Goal: Information Seeking & Learning: Learn about a topic

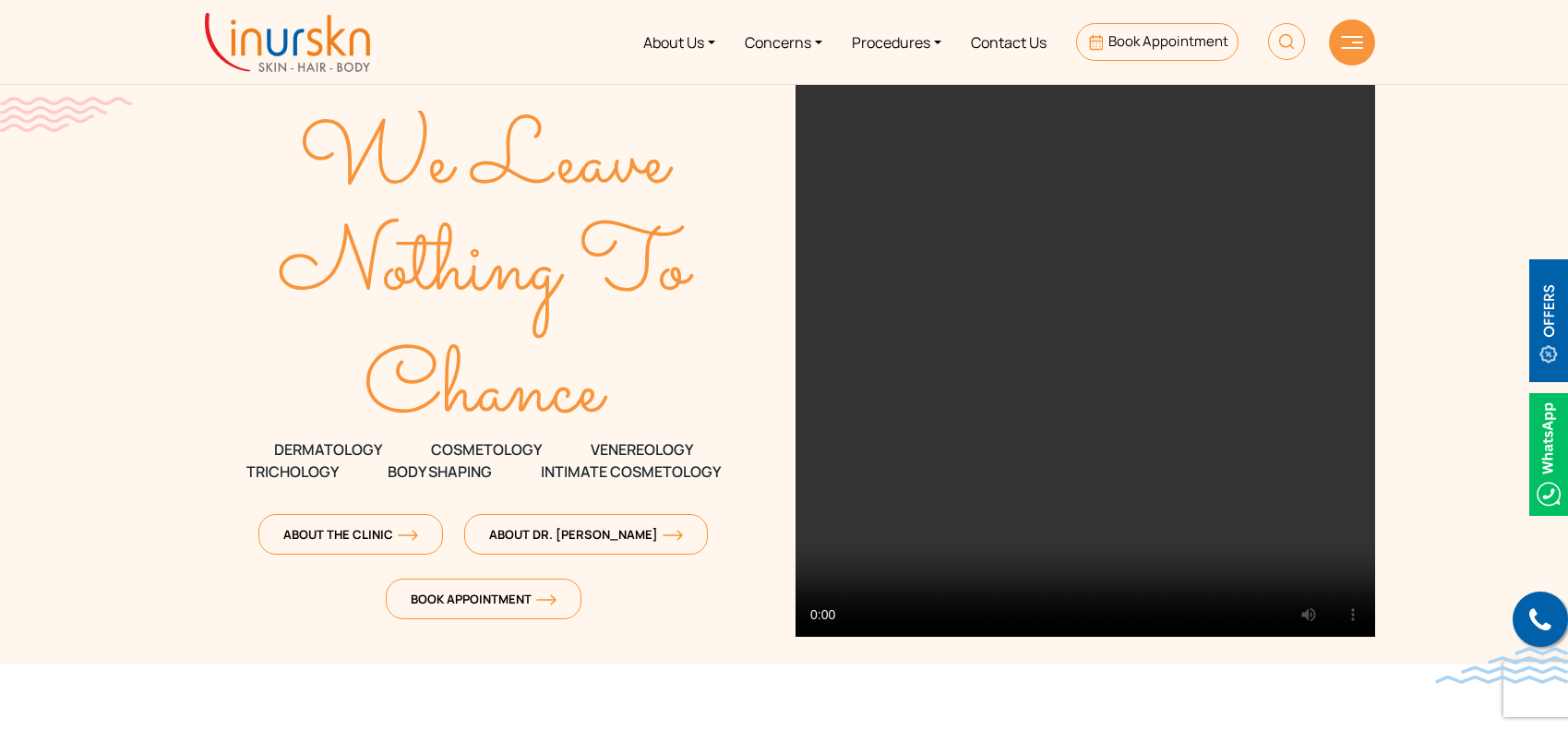
click at [936, 41] on link "Procedures" at bounding box center [897, 42] width 119 height 70
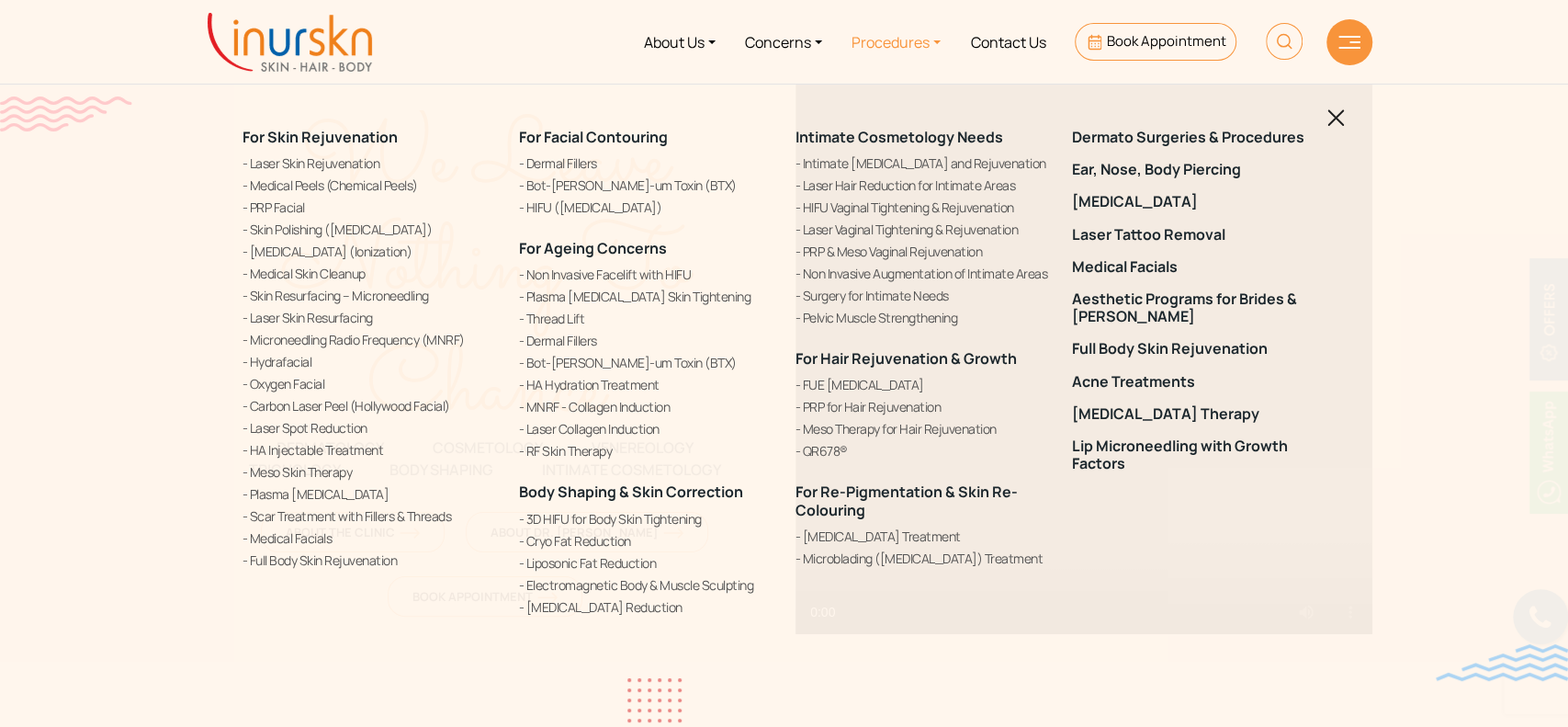
drag, startPoint x: 779, startPoint y: 364, endPoint x: 1018, endPoint y: 366, distance: 239.0
click at [1018, 366] on div "For Skin Rejuvenation Laser Skin Rejuvenation Medical Peels (Chemical Peels) PR…" at bounding box center [784, 373] width 1106 height 535
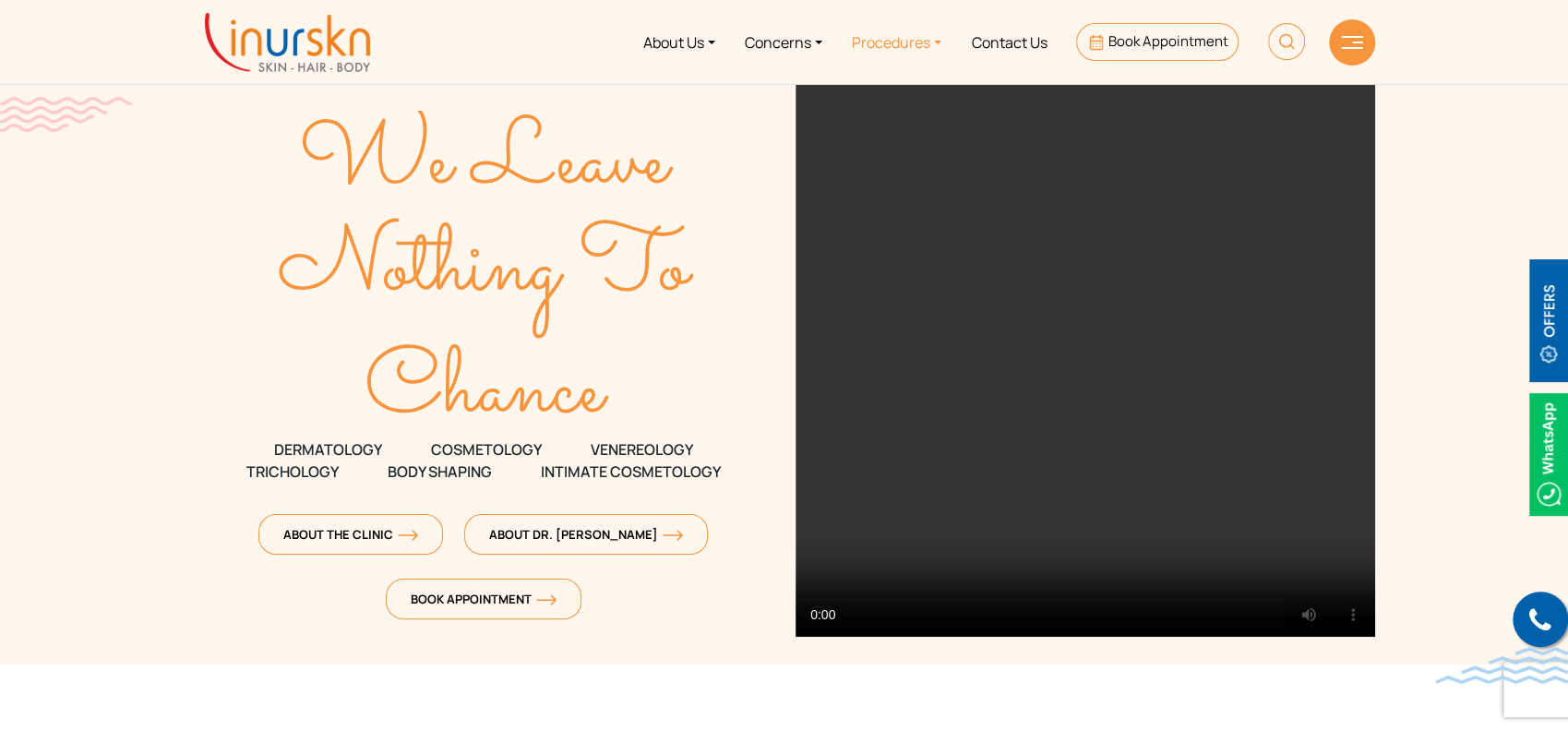
click at [927, 31] on link "Procedures" at bounding box center [897, 42] width 119 height 70
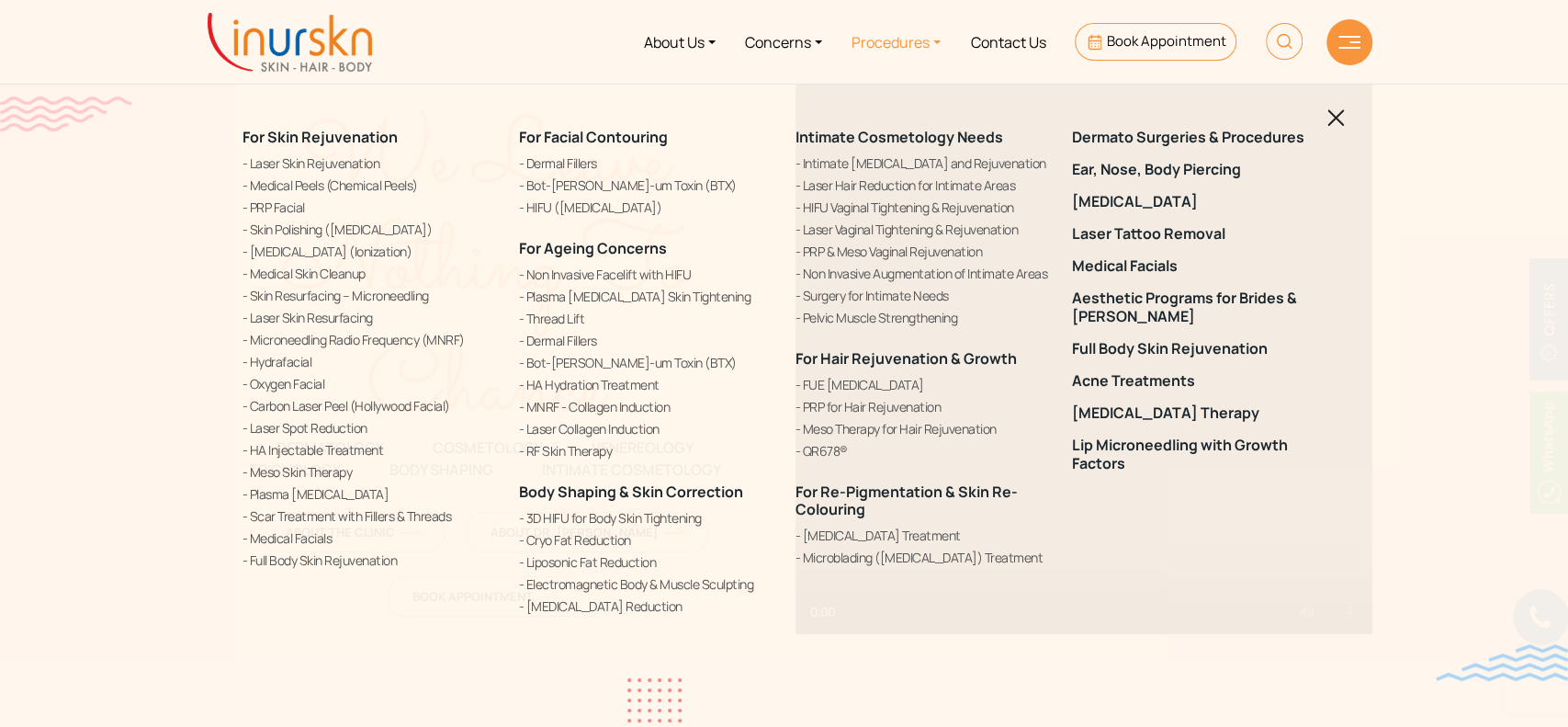
click at [1281, 573] on div "Dermato Surgeries & Procedures Ear, Nose, Body Piercing [MEDICAL_DATA] Laser Ta…" at bounding box center [1199, 384] width 276 height 512
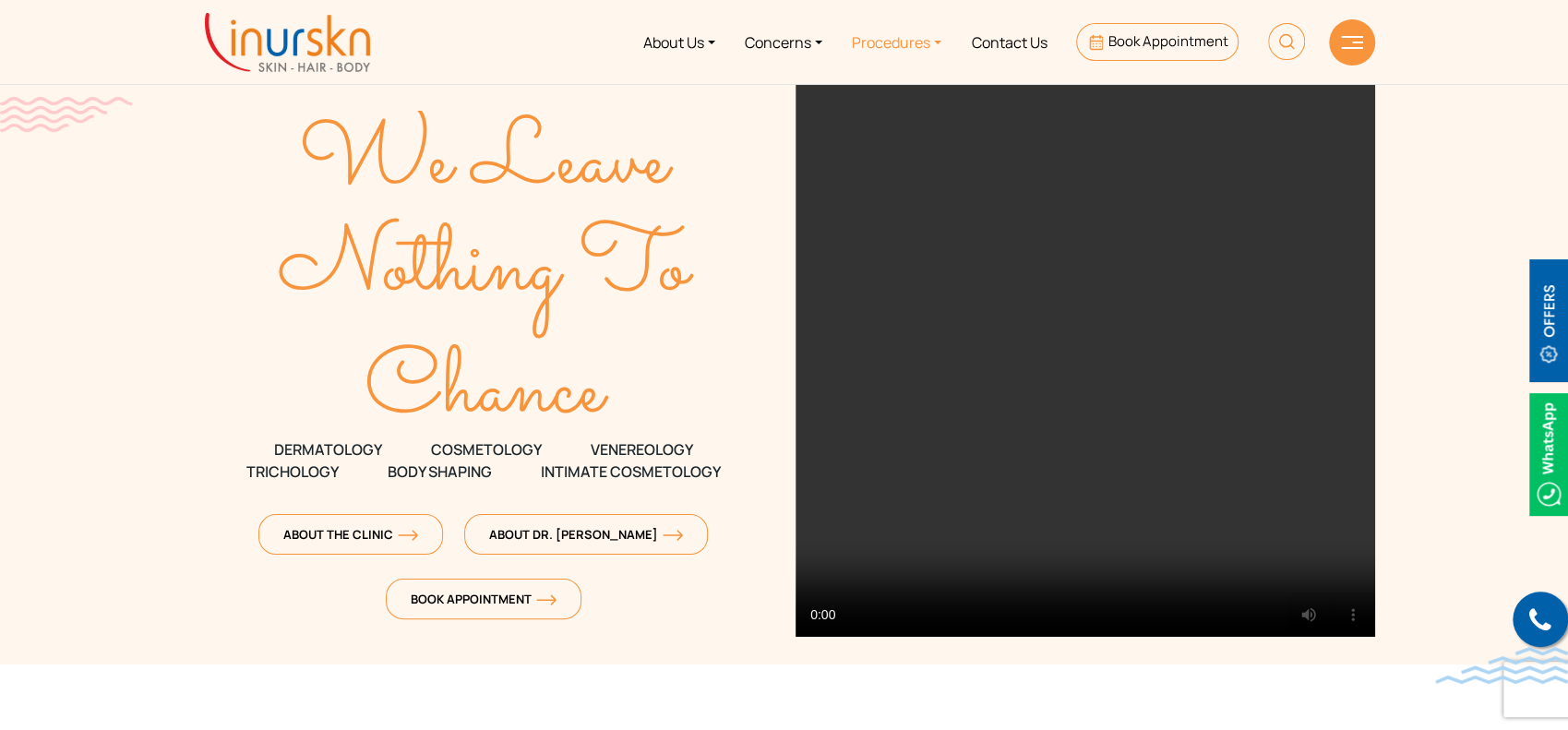
click at [910, 58] on link "Procedures" at bounding box center [897, 42] width 119 height 70
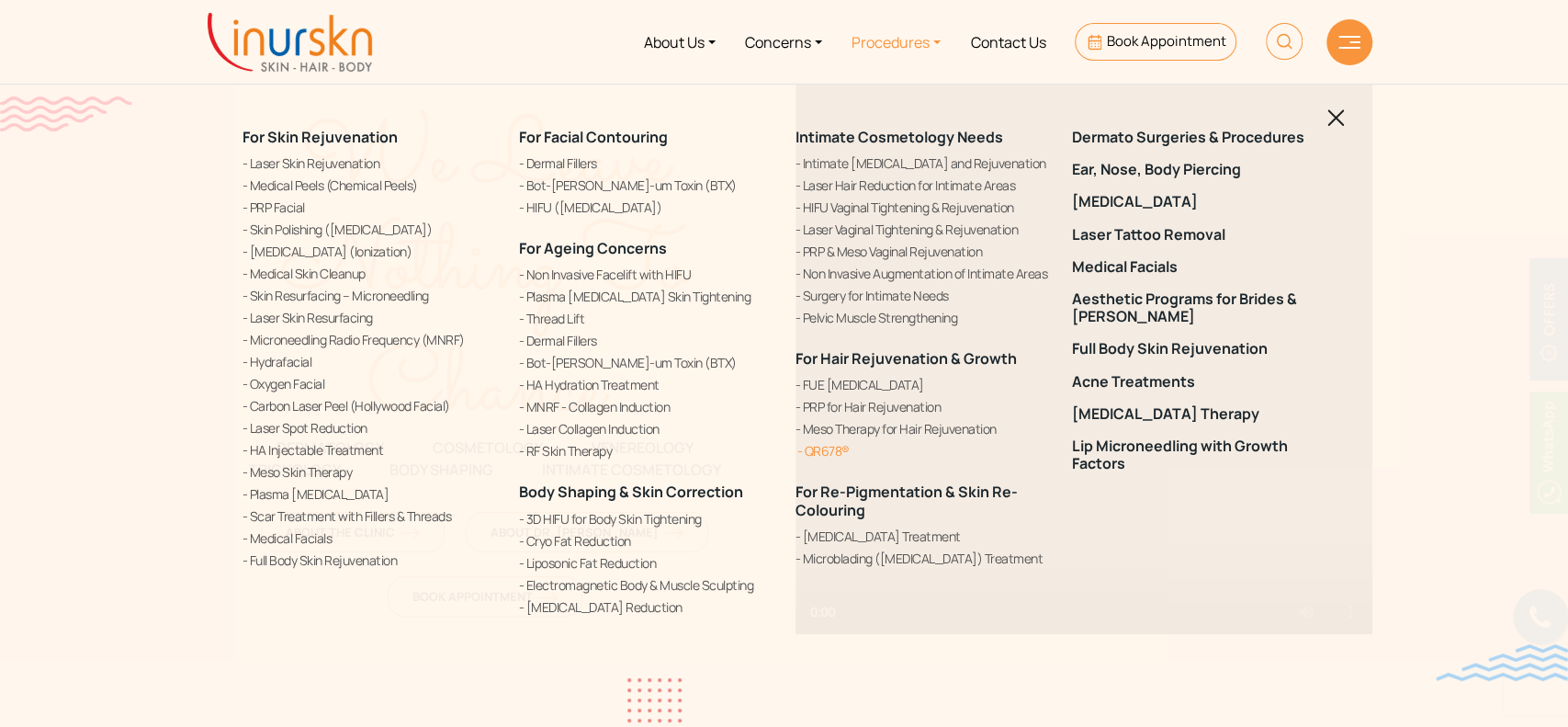
drag, startPoint x: 789, startPoint y: 361, endPoint x: 882, endPoint y: 446, distance: 126.0
click at [882, 446] on div "Intimate Cosmetology Needs" at bounding box center [923, 373] width 276 height 535
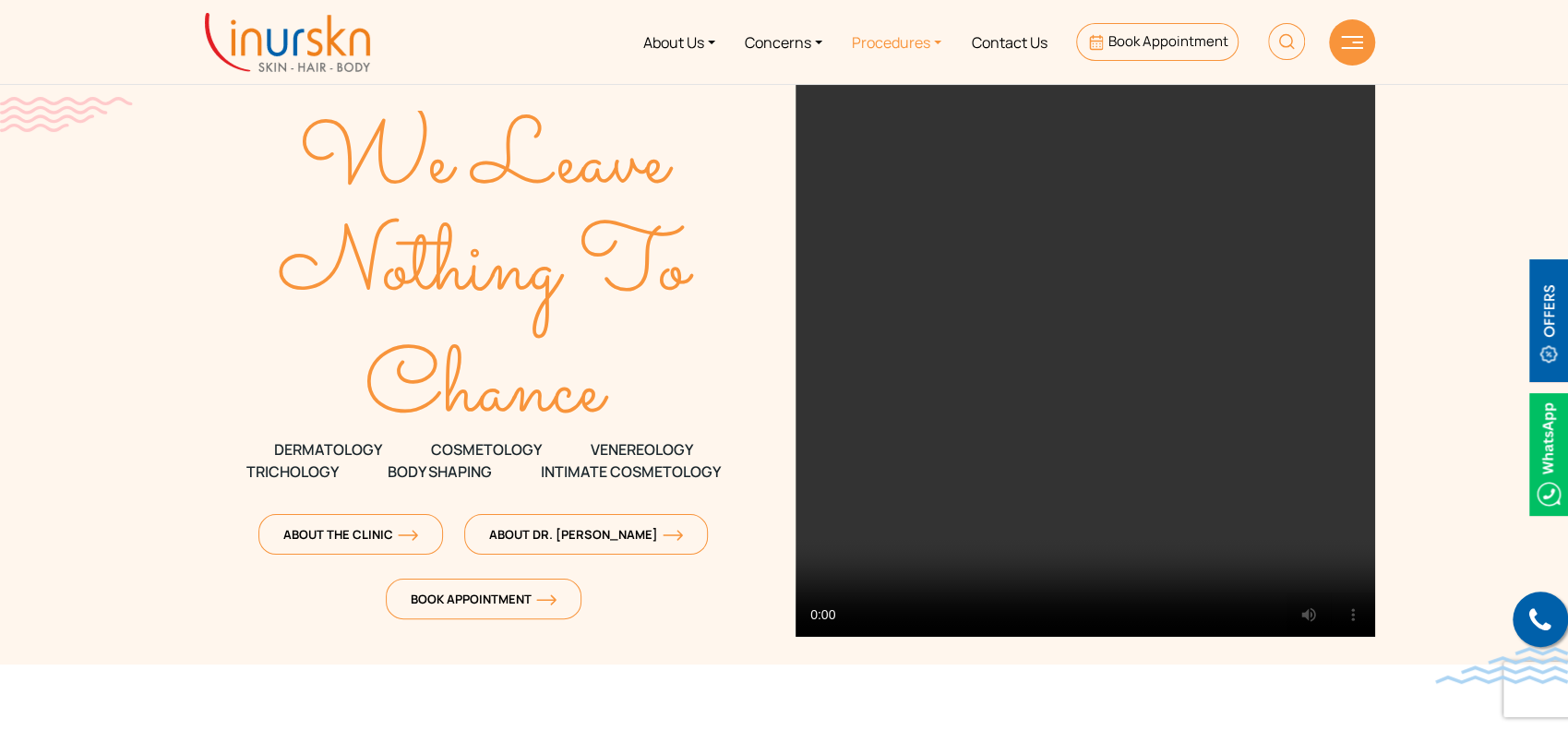
click at [917, 36] on link "Procedures" at bounding box center [897, 42] width 119 height 70
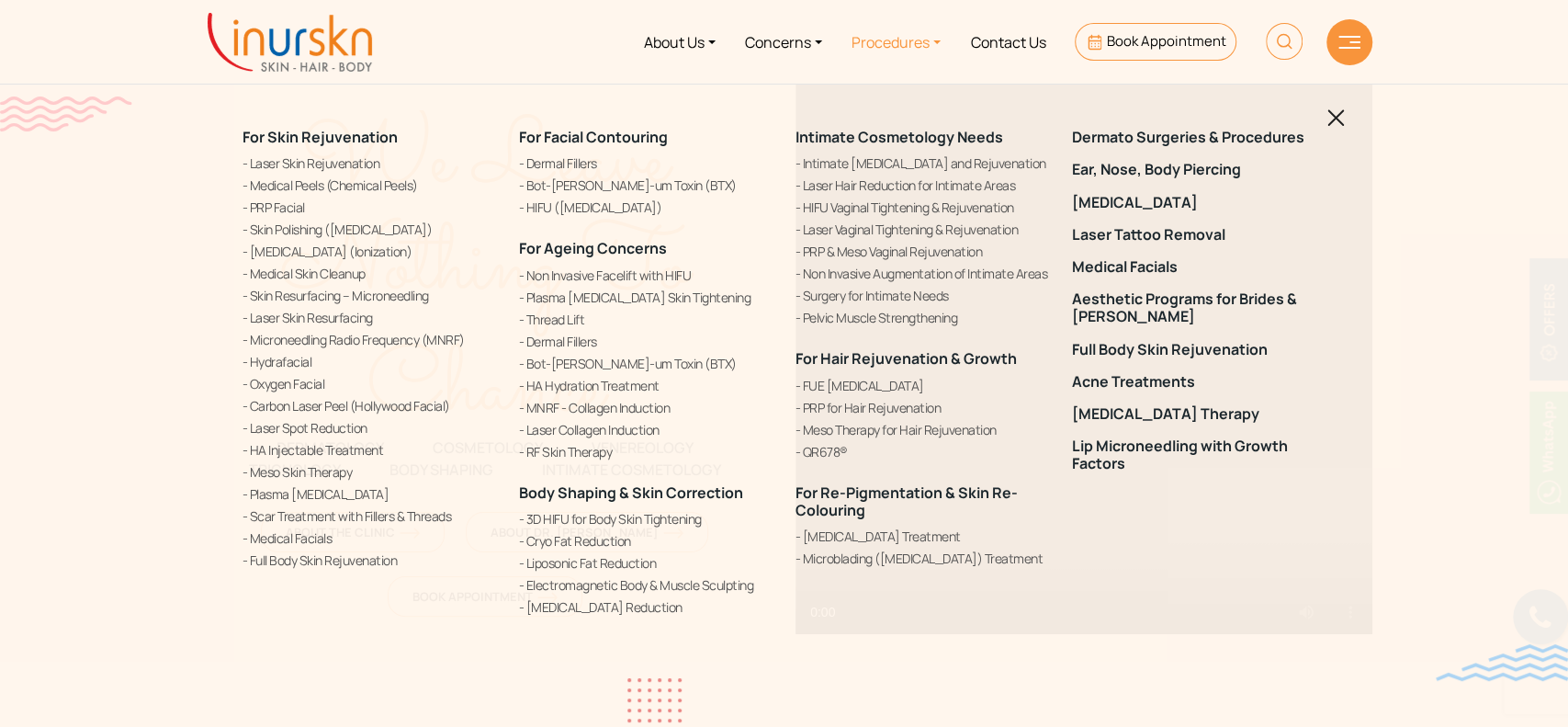
click at [788, 382] on div "Intimate Cosmetology Needs" at bounding box center [923, 373] width 276 height 535
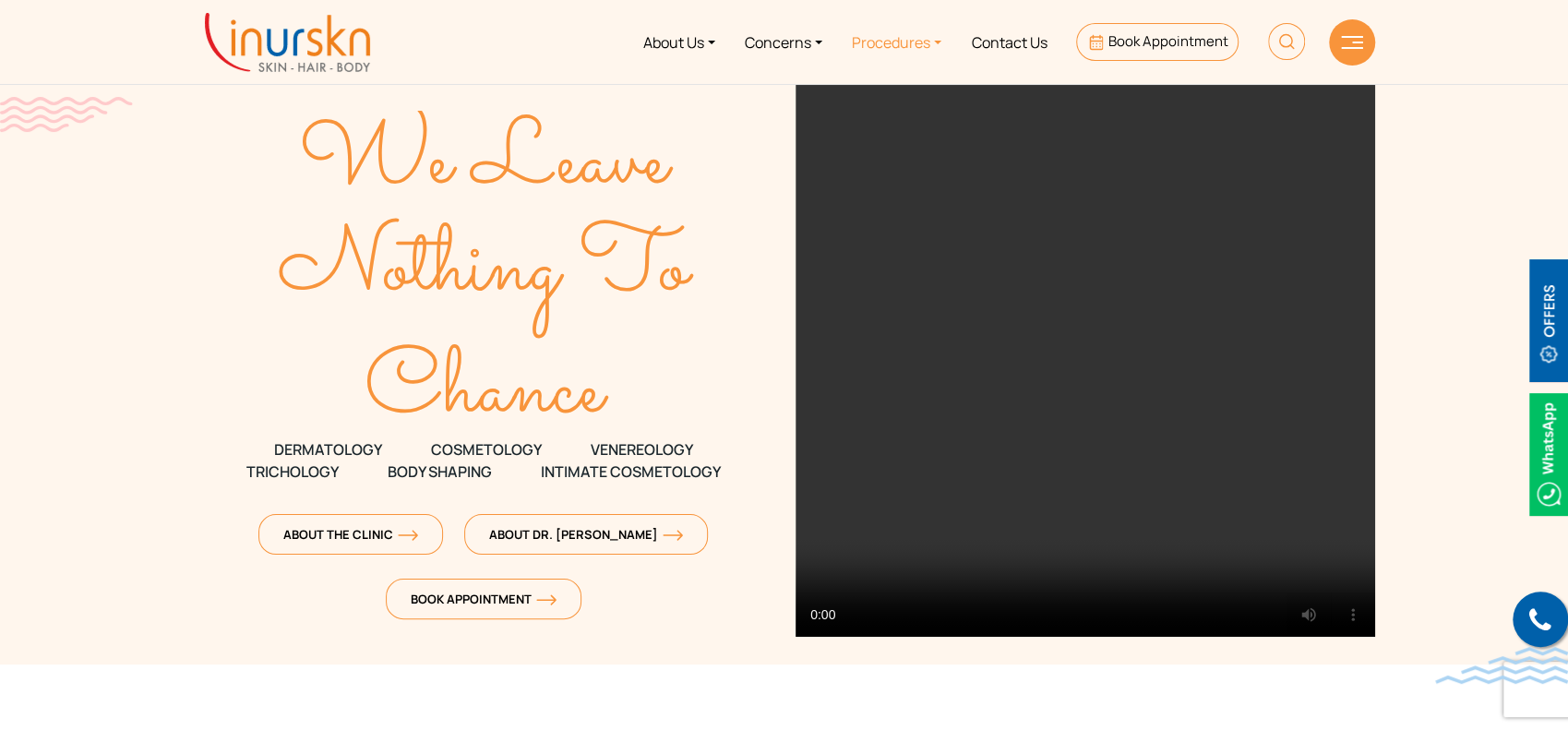
click at [941, 36] on link "Procedures" at bounding box center [897, 42] width 119 height 70
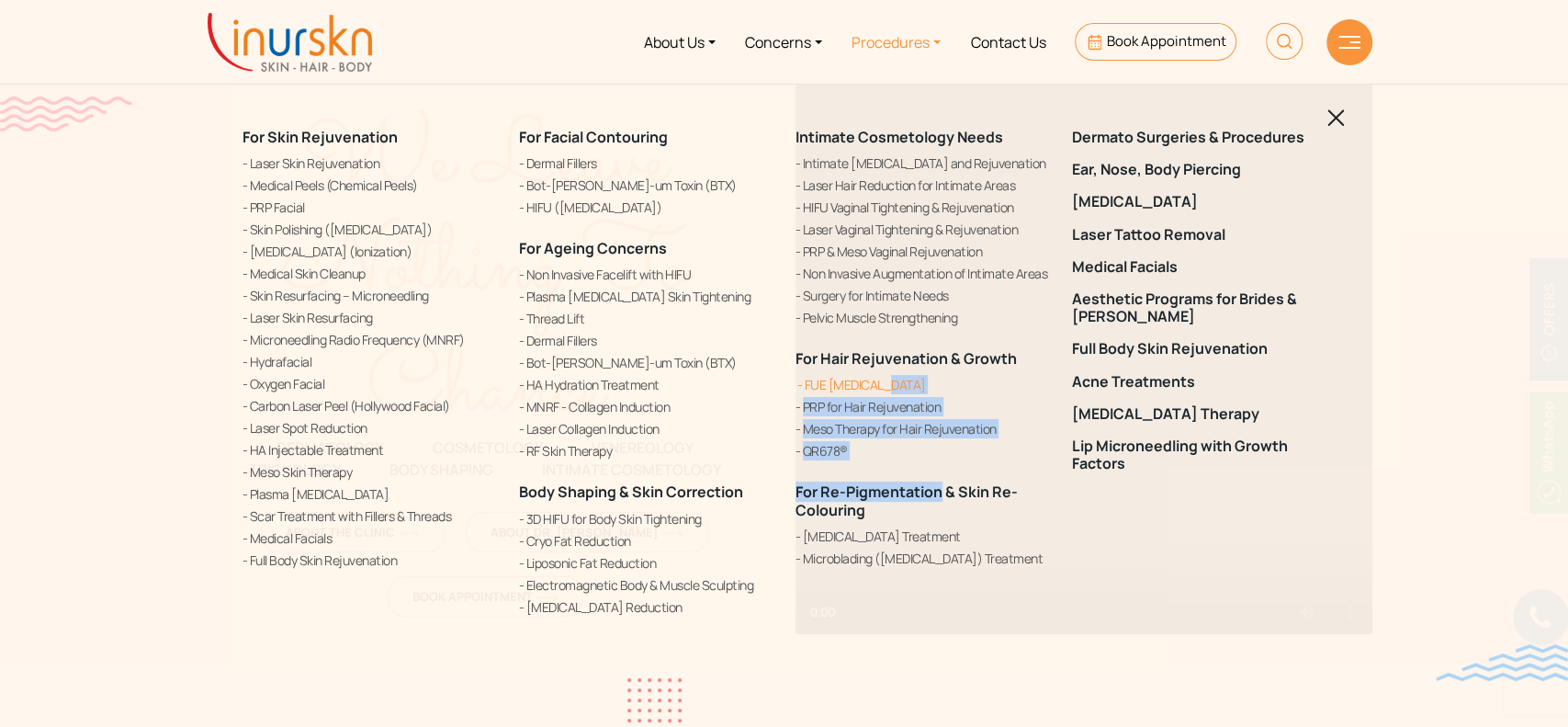
drag, startPoint x: 856, startPoint y: 467, endPoint x: 804, endPoint y: 381, distance: 100.5
click at [804, 381] on div "Intimate Cosmetology Needs" at bounding box center [923, 349] width 254 height 440
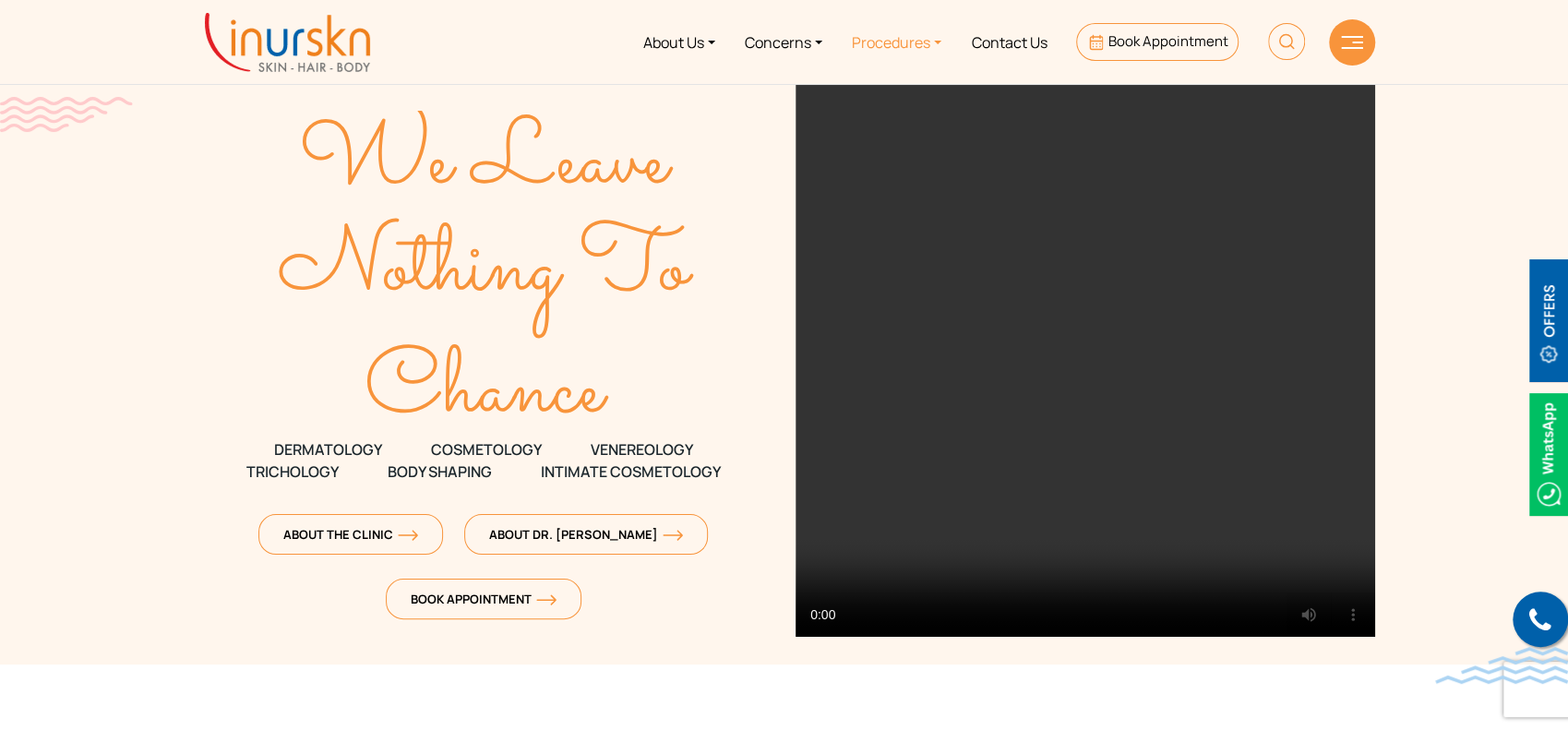
click at [938, 41] on link "Procedures" at bounding box center [897, 42] width 119 height 70
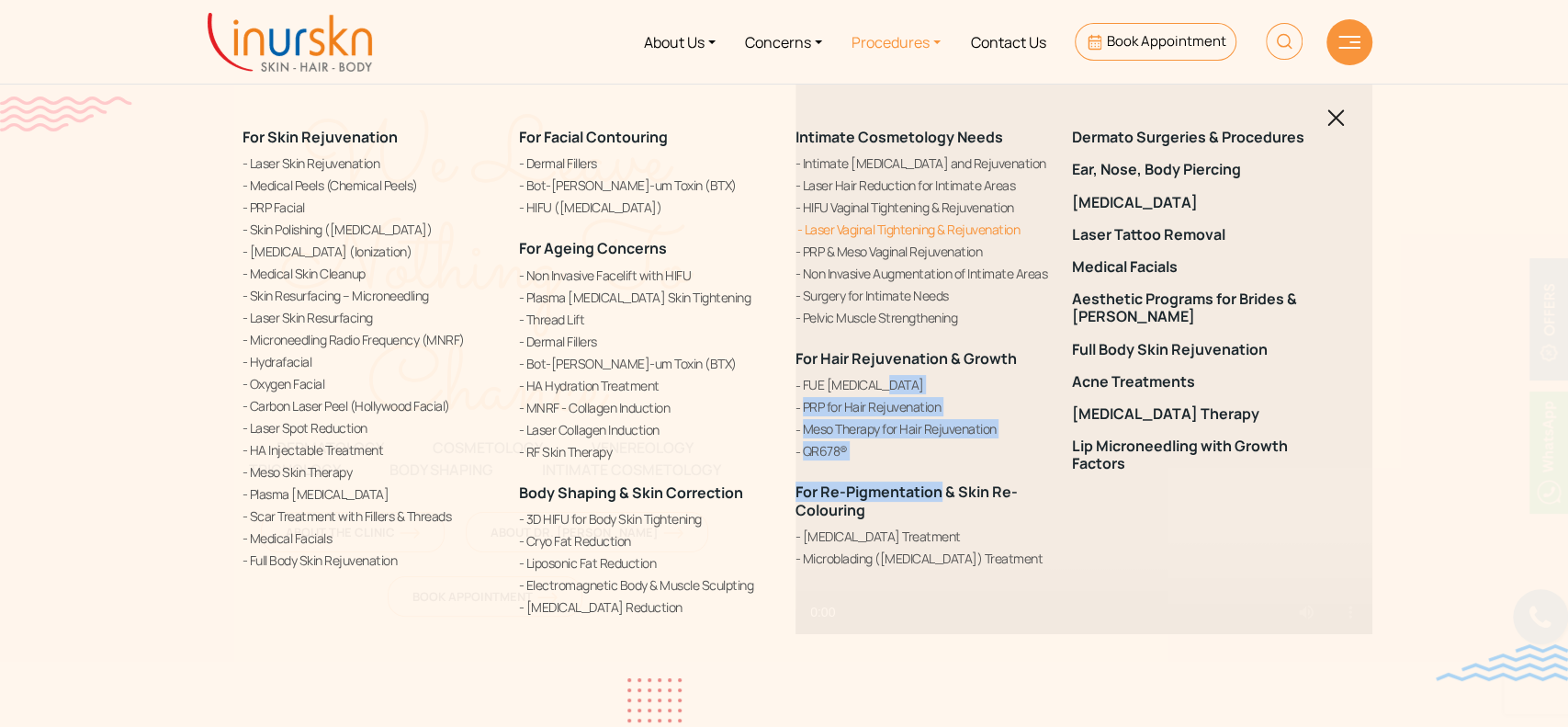
copy div "FUE [MEDICAL_DATA] PRP for Hair Rejuvenation Meso Therapy for Hair Rejuvenation…"
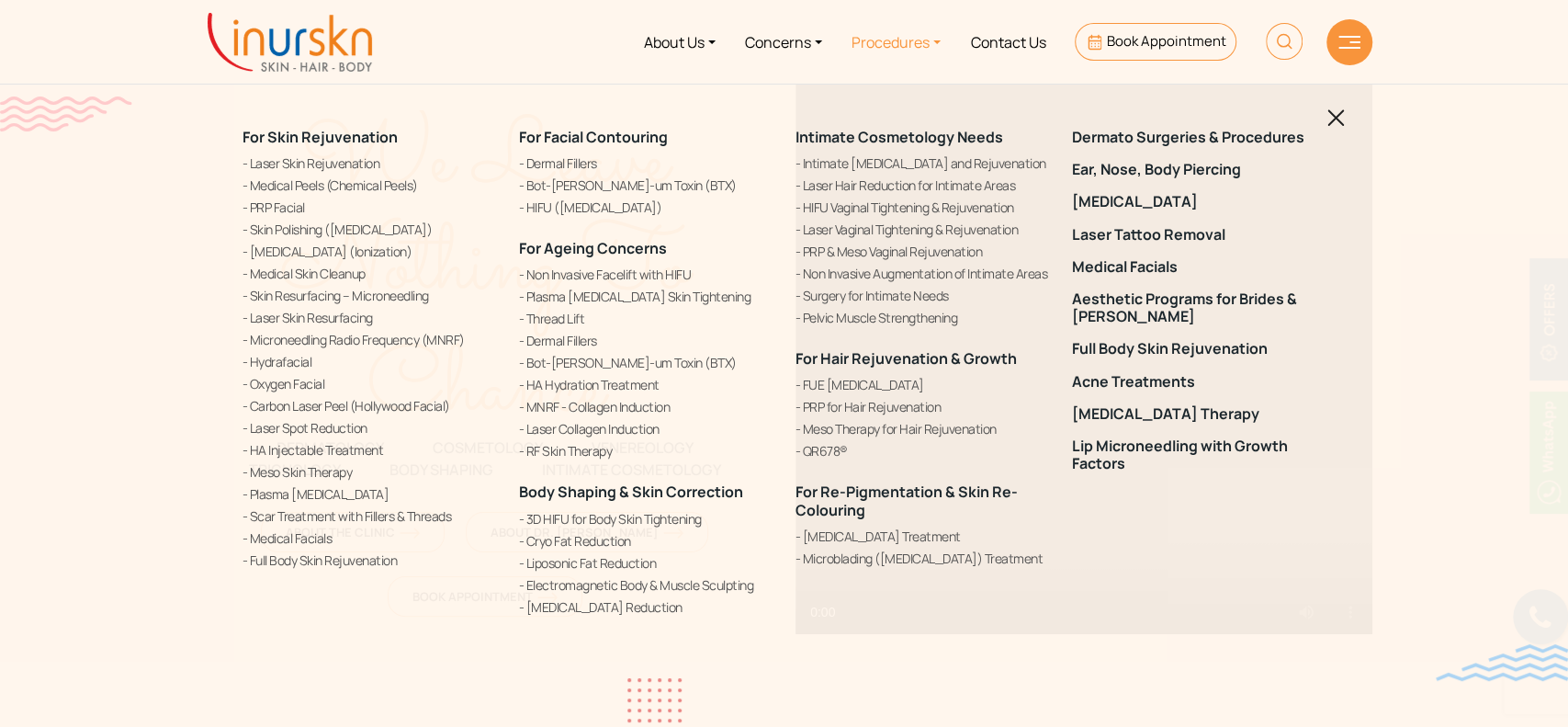
click at [96, 388] on div "For Skin Rejuvenation Laser Skin Rejuvenation Medical Peels (Chemical Peels) PR…" at bounding box center [784, 364] width 1568 height 727
